Goal: Obtain resource: Obtain resource

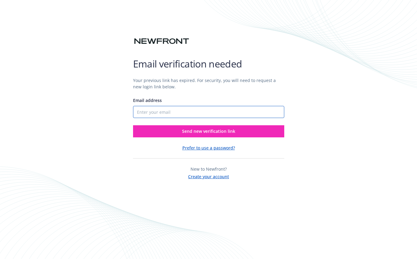
click at [174, 111] on input "Email address" at bounding box center [208, 112] width 151 height 12
type input "[EMAIL_ADDRESS][DOMAIN_NAME]"
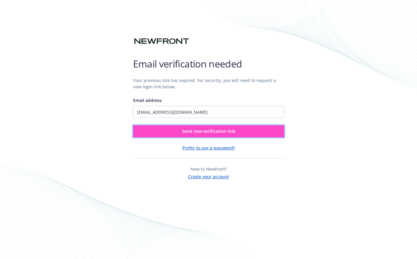
click at [196, 131] on span "Send new verification link" at bounding box center [208, 131] width 53 height 6
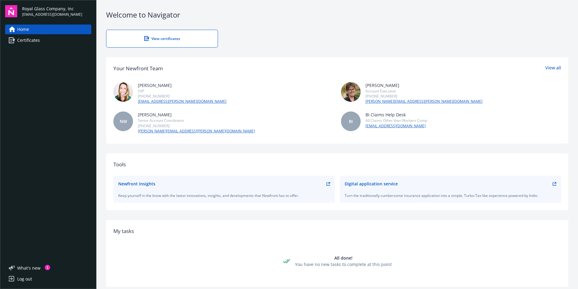
click at [52, 39] on link "Certificates" at bounding box center [48, 40] width 86 height 10
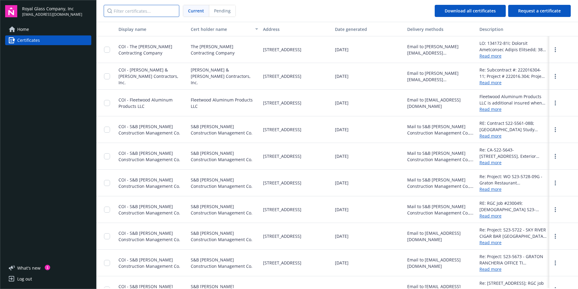
click at [159, 11] on input "Filter certificates..." at bounding box center [142, 11] width 76 height 12
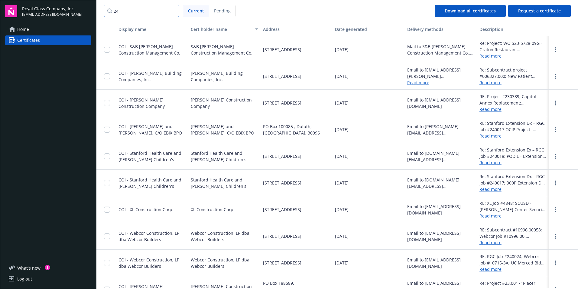
type input "2"
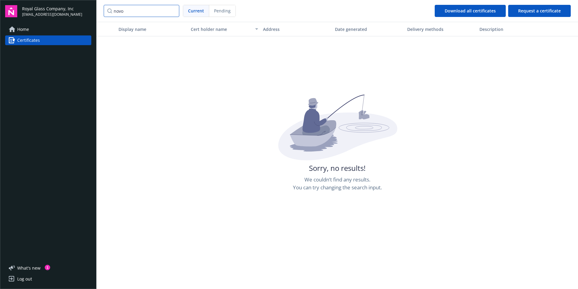
type input "novo"
click at [417, 14] on button "Request a certificate" at bounding box center [539, 11] width 63 height 12
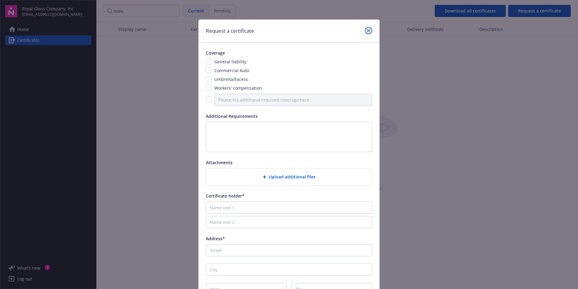
click at [367, 30] on icon "close" at bounding box center [369, 31] width 4 height 4
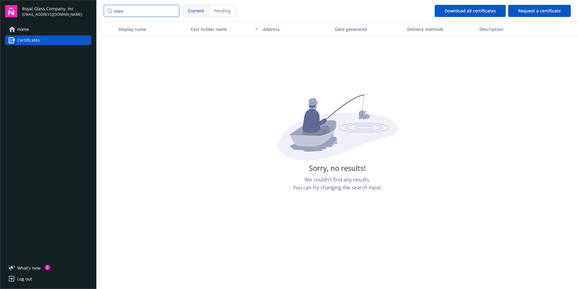
click at [139, 10] on input "novo" at bounding box center [142, 11] width 76 height 12
click at [173, 11] on input "novo" at bounding box center [142, 11] width 76 height 12
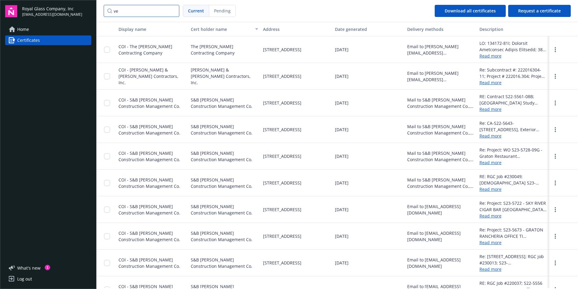
type input "v"
